Goal: Find specific page/section: Find specific page/section

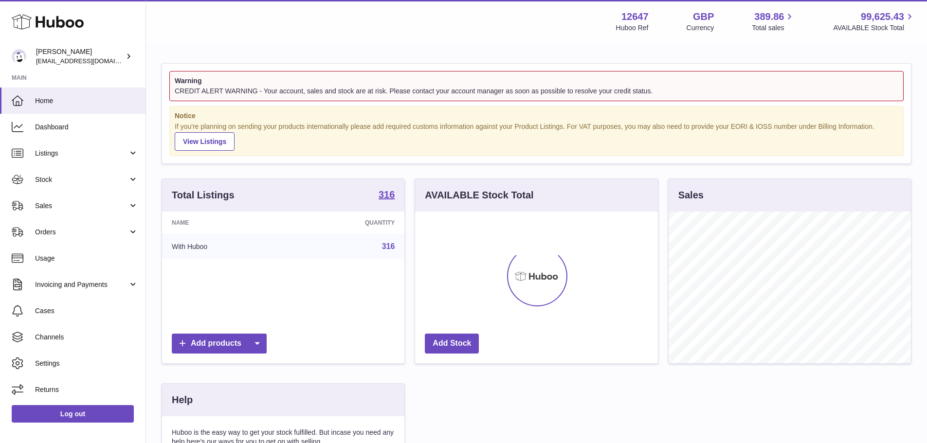
scroll to position [152, 243]
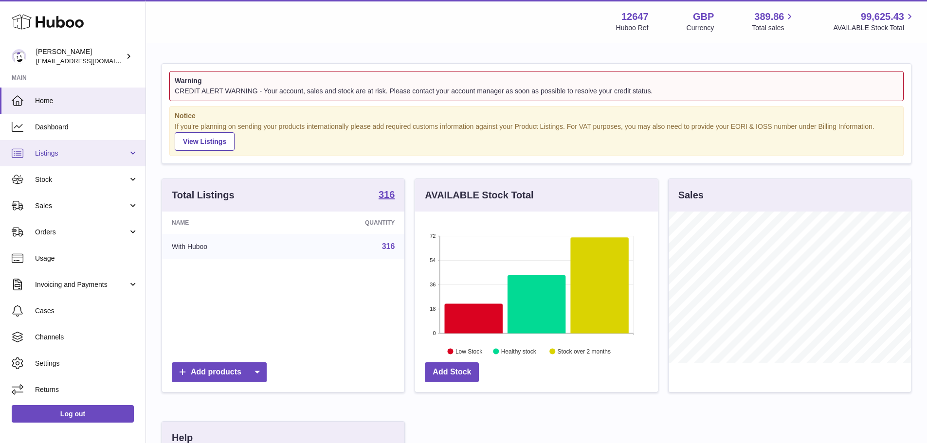
click at [65, 153] on span "Listings" at bounding box center [81, 153] width 93 height 9
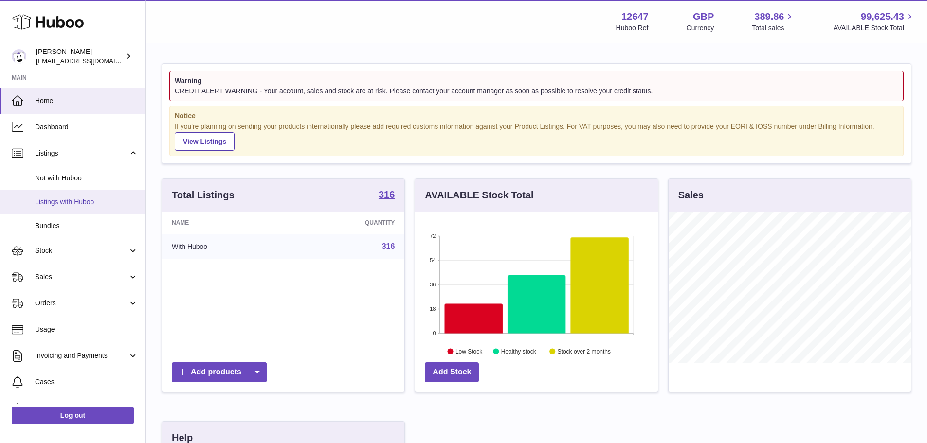
click at [58, 204] on span "Listings with Huboo" at bounding box center [86, 202] width 103 height 9
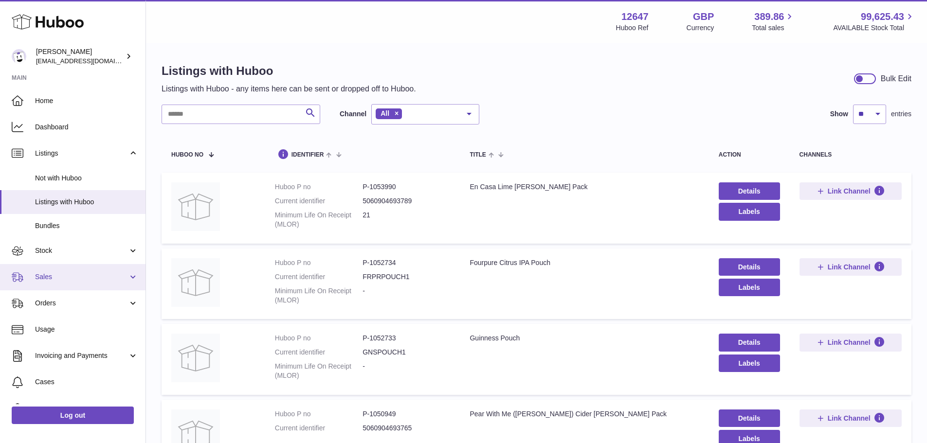
click at [83, 278] on span "Sales" at bounding box center [81, 277] width 93 height 9
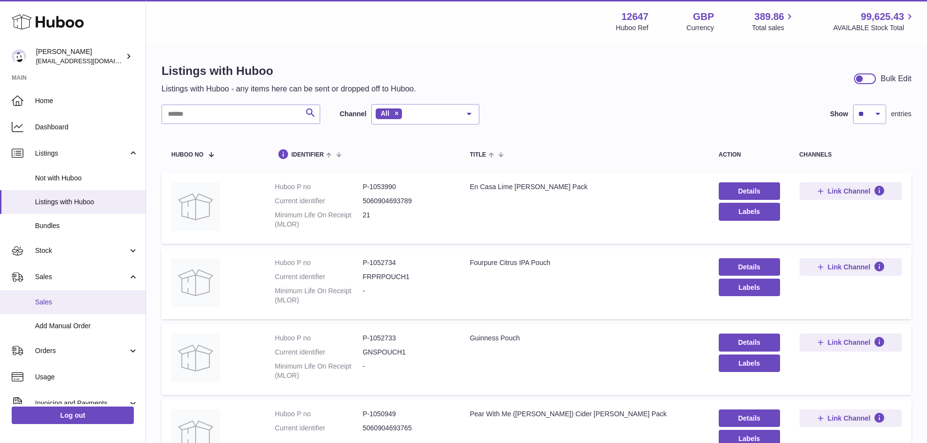
click at [67, 302] on span "Sales" at bounding box center [86, 302] width 103 height 9
